Goal: Entertainment & Leisure: Consume media (video, audio)

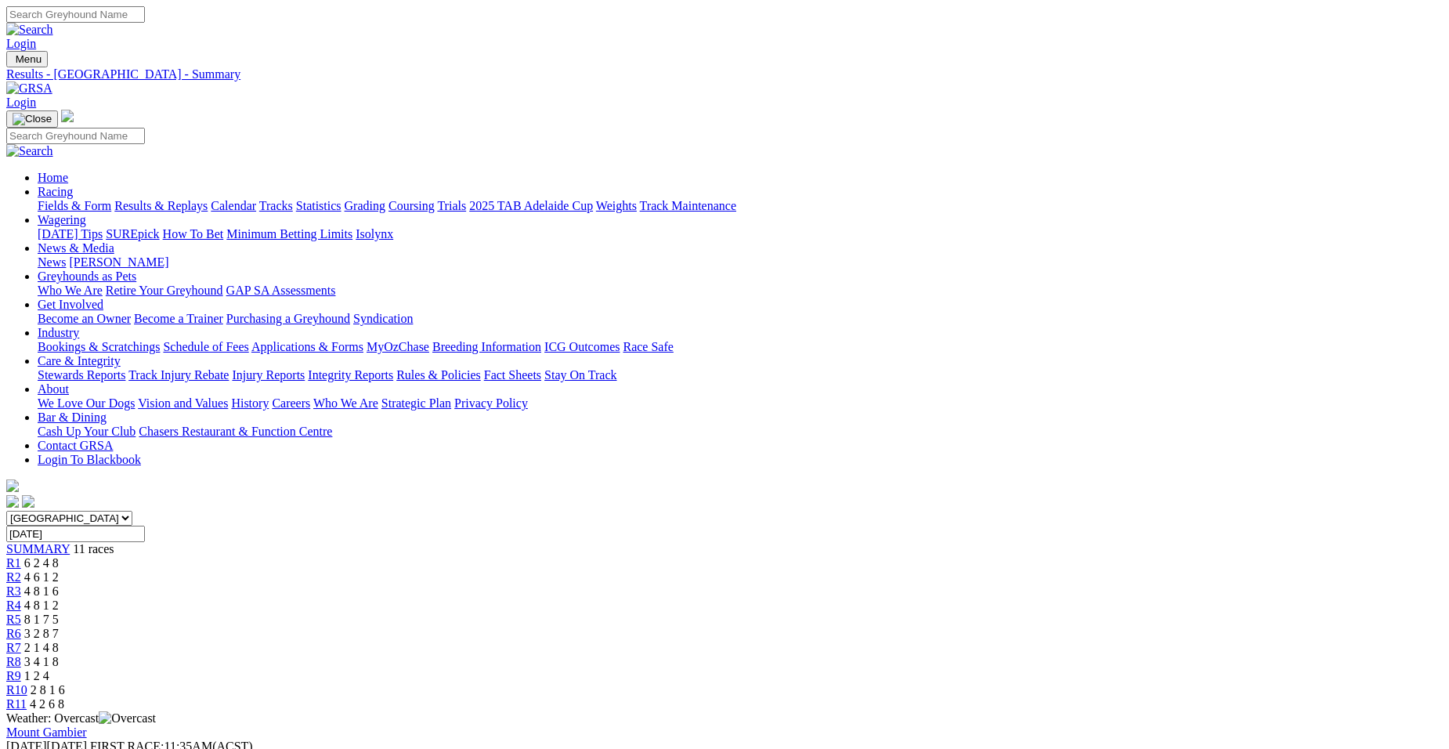
click at [21, 556] on span "R1" at bounding box center [13, 562] width 15 height 13
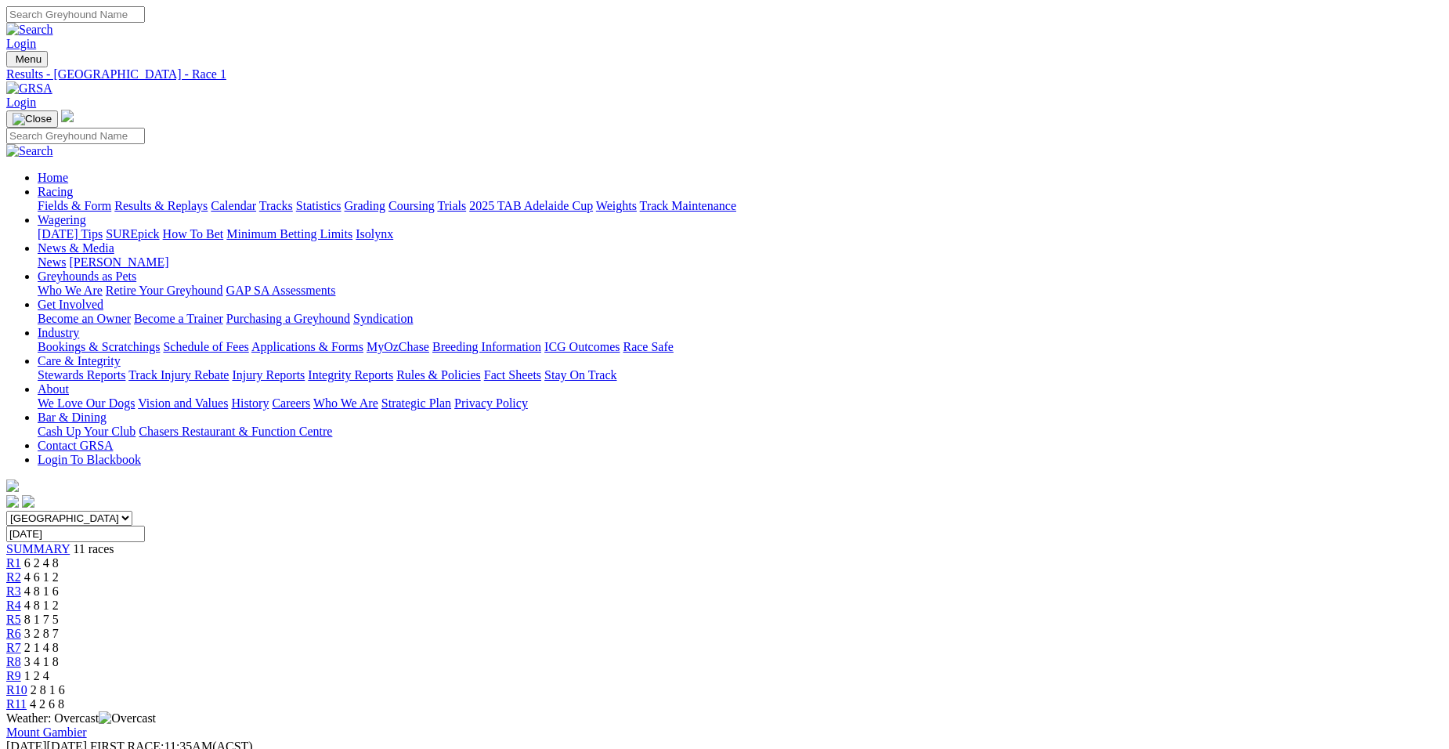
click at [21, 570] on span "R2" at bounding box center [13, 576] width 15 height 13
click at [478, 570] on div "R2 4 6 1 2" at bounding box center [724, 577] width 1437 height 14
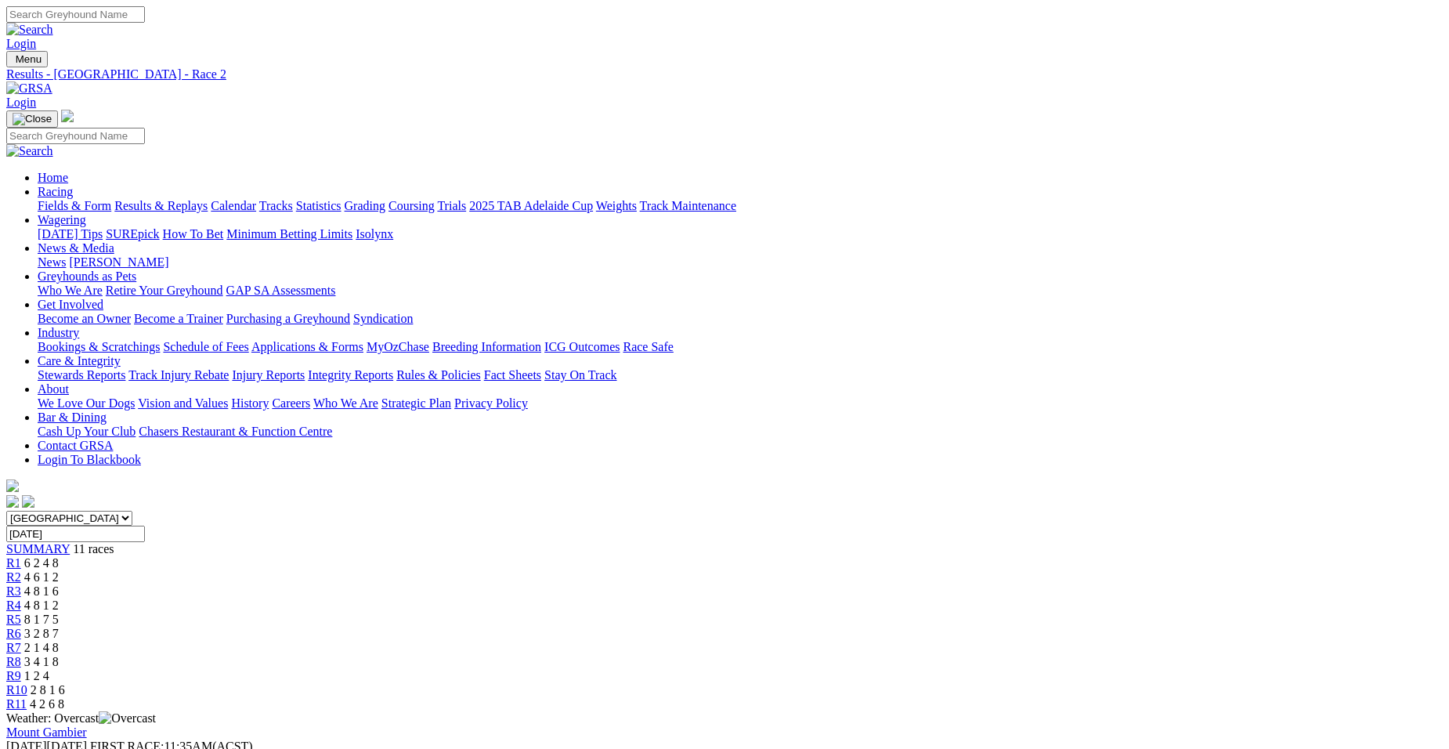
click at [863, 641] on div "R7 2 1 4 8" at bounding box center [724, 648] width 1437 height 14
click at [21, 641] on link "R7" at bounding box center [13, 647] width 15 height 13
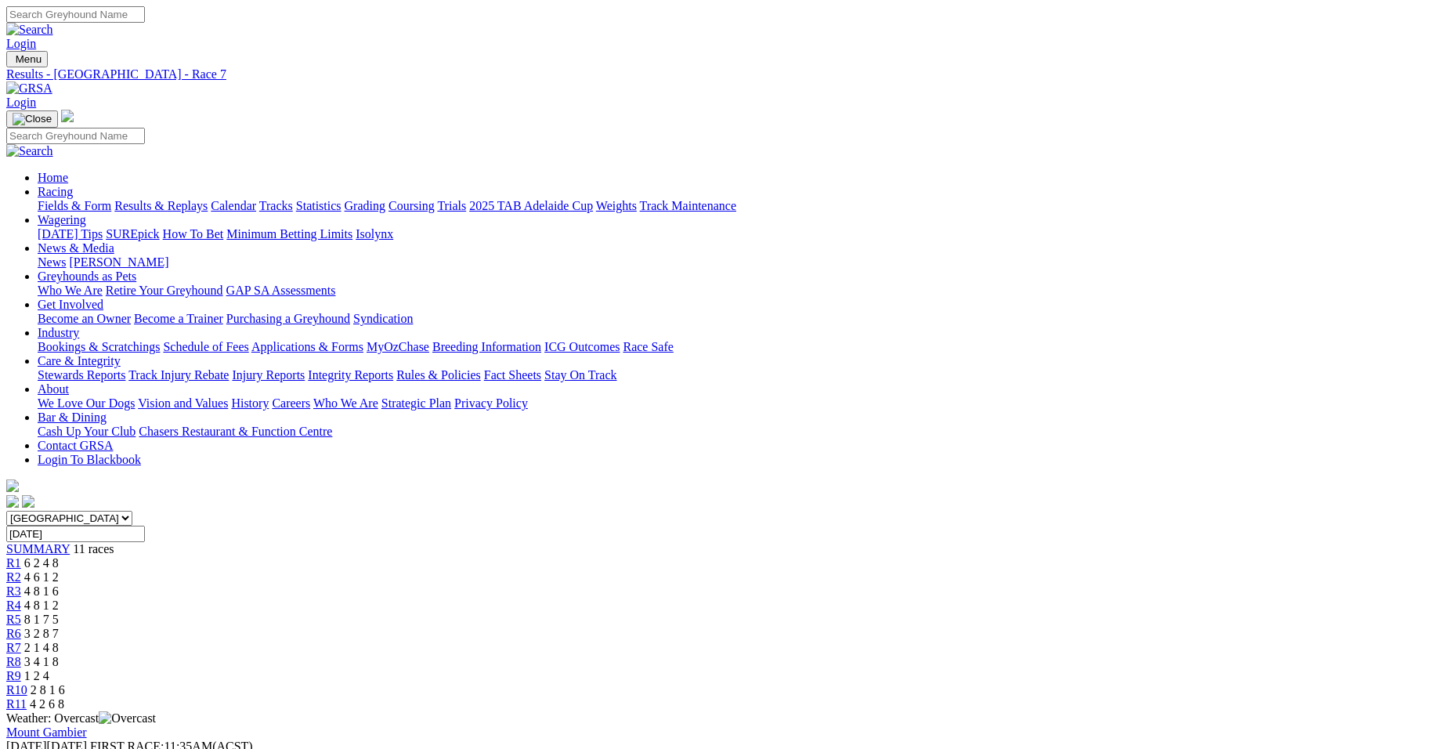
click at [70, 542] on span "SUMMARY" at bounding box center [37, 548] width 63 height 13
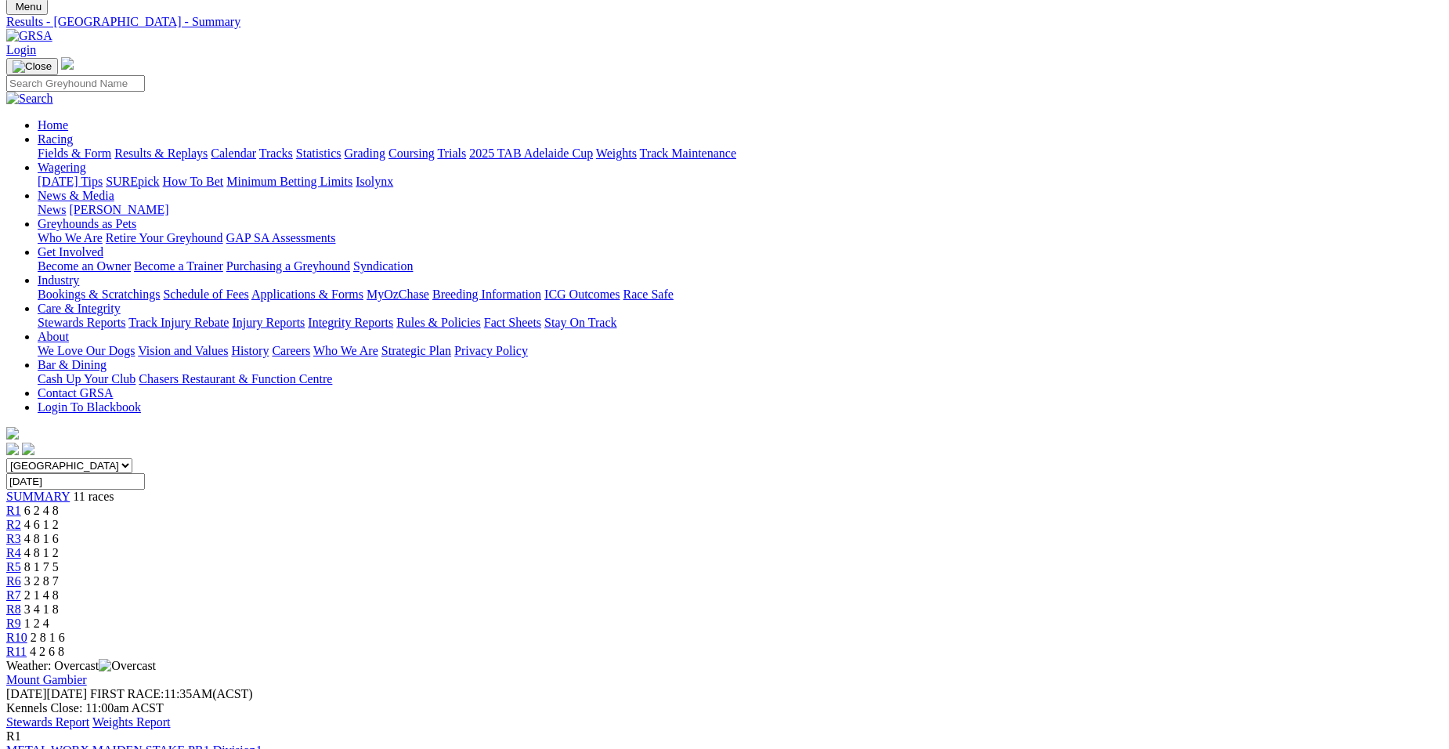
scroll to position [11, 0]
